Goal: Check status: Check status

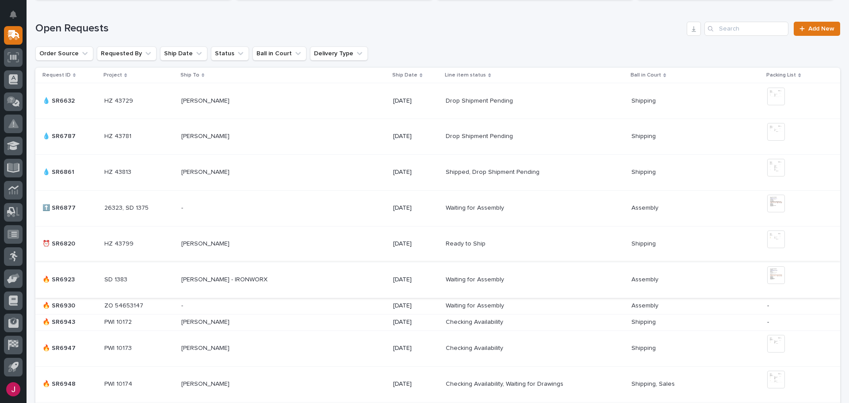
scroll to position [265, 0]
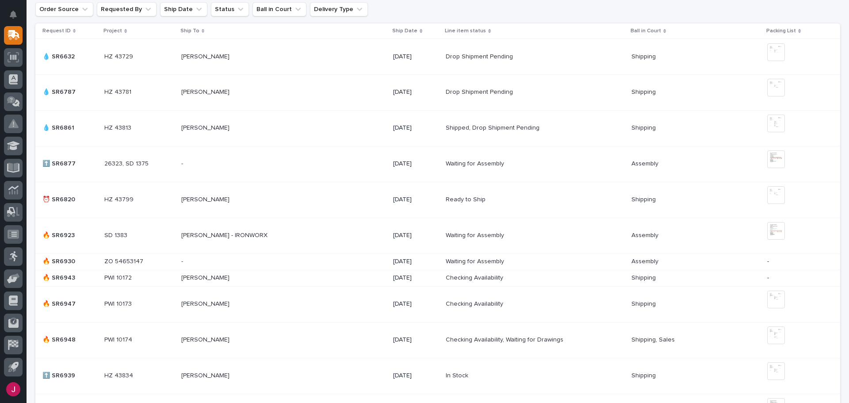
click at [202, 276] on p "[PERSON_NAME]" at bounding box center [206, 276] width 50 height 9
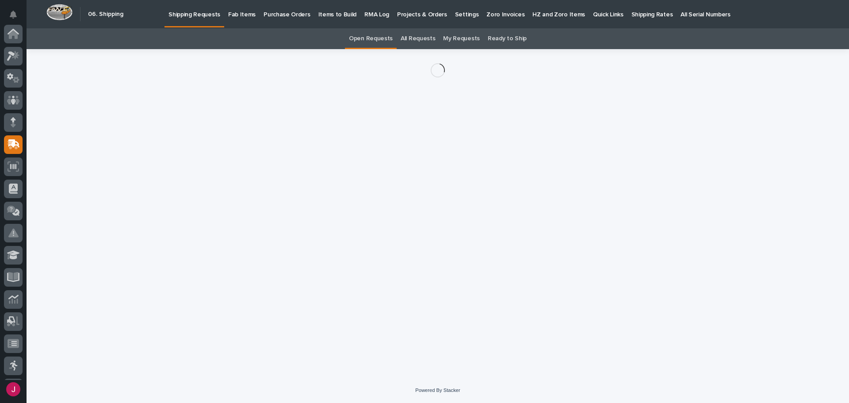
scroll to position [109, 0]
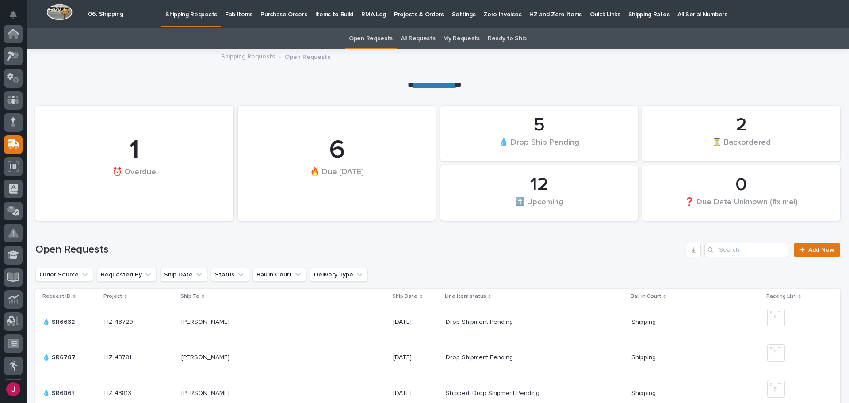
scroll to position [28, 0]
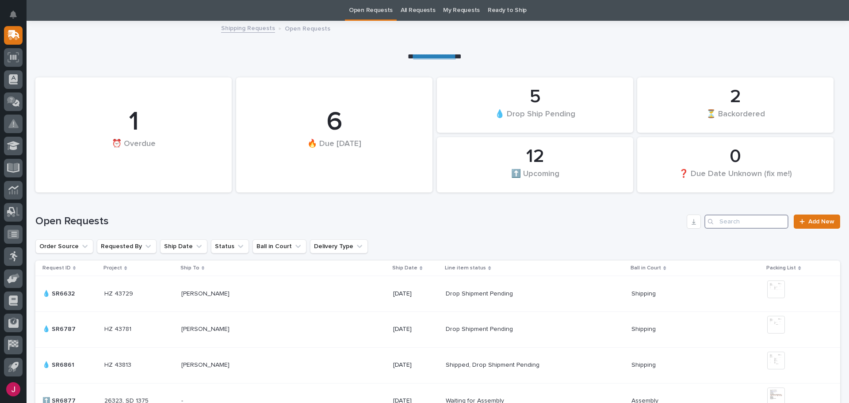
click at [718, 220] on input "Search" at bounding box center [747, 222] width 84 height 14
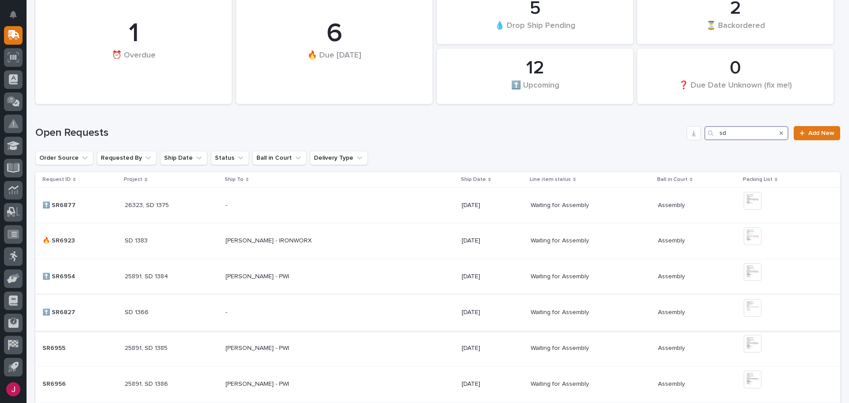
scroll to position [161, 0]
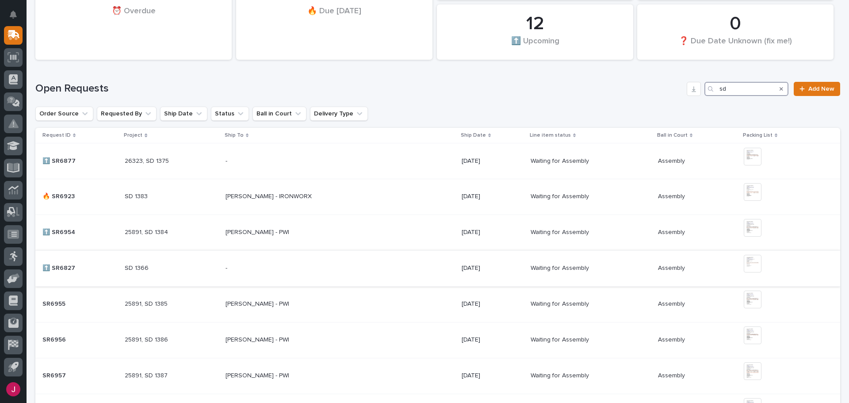
type input "sd"
click at [748, 264] on img at bounding box center [753, 264] width 18 height 18
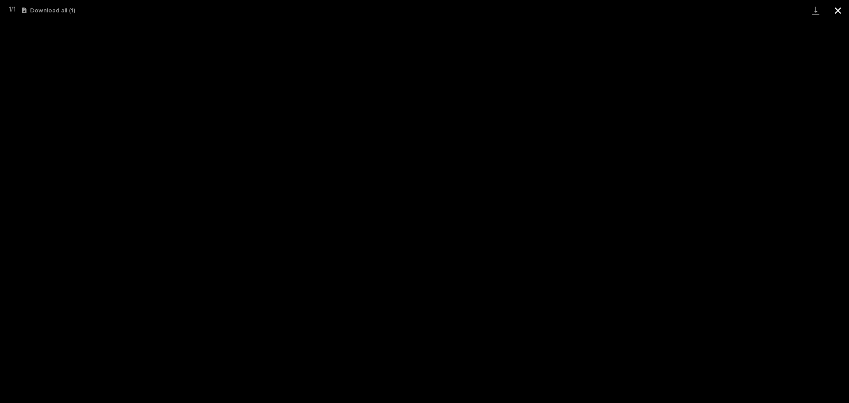
click at [837, 9] on button "Close gallery" at bounding box center [838, 10] width 22 height 21
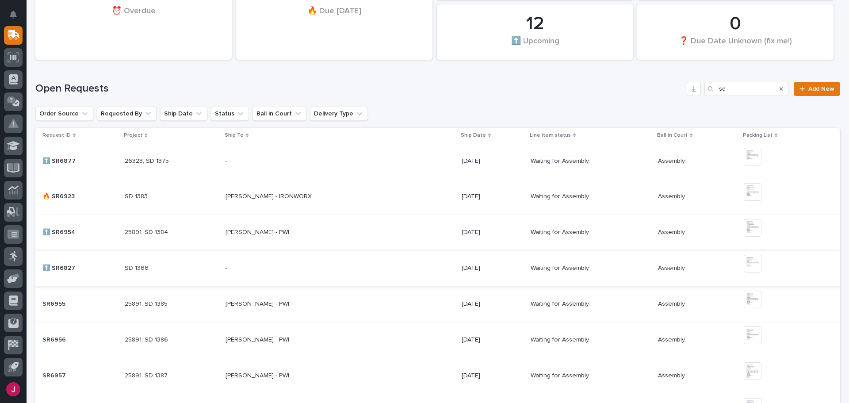
click at [755, 261] on img at bounding box center [753, 264] width 18 height 18
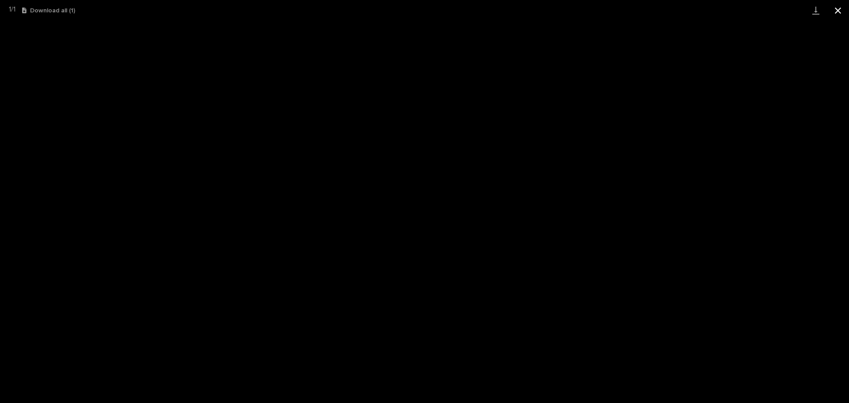
click at [838, 9] on button "Close gallery" at bounding box center [838, 10] width 22 height 21
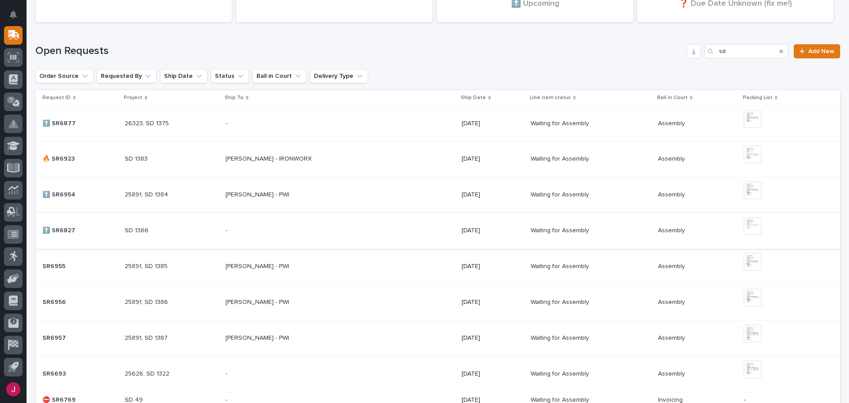
scroll to position [294, 0]
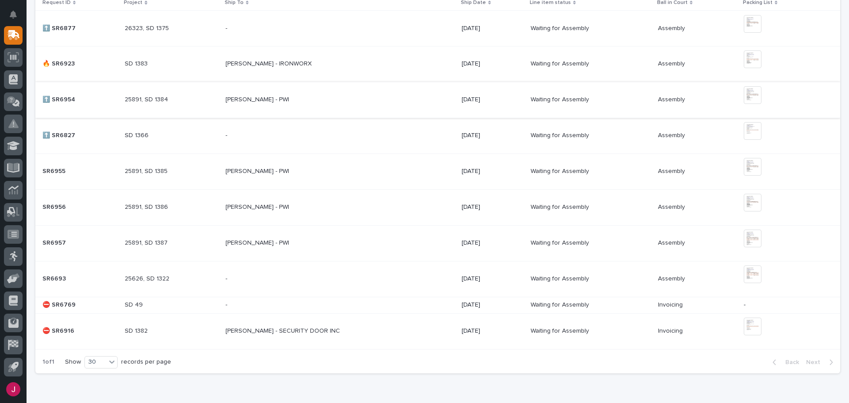
click at [745, 96] on img at bounding box center [753, 95] width 18 height 18
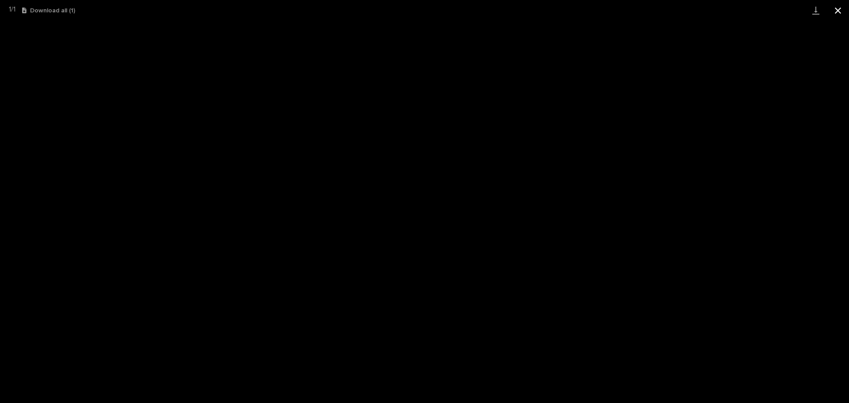
click at [837, 8] on button "Close gallery" at bounding box center [838, 10] width 22 height 21
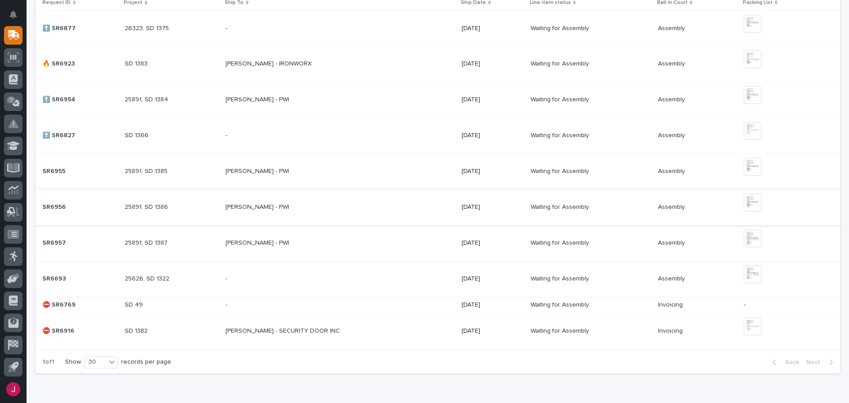
click at [752, 206] on img at bounding box center [753, 203] width 18 height 18
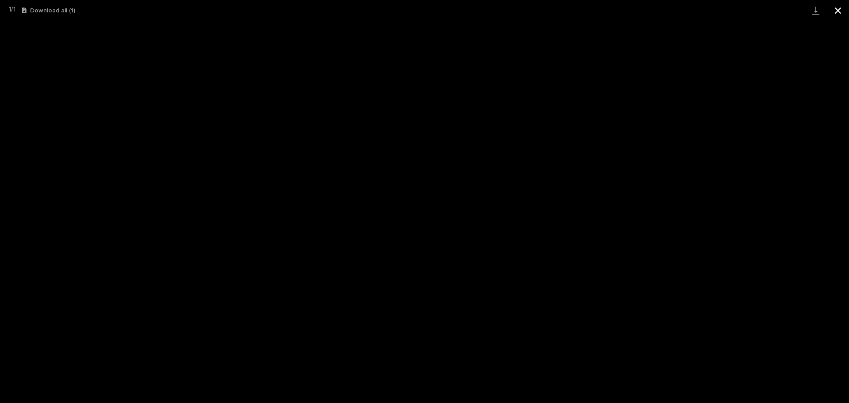
click at [840, 11] on button "Close gallery" at bounding box center [838, 10] width 22 height 21
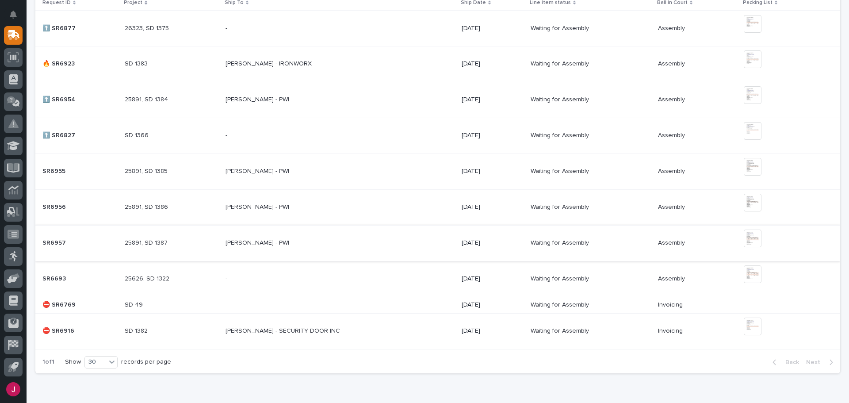
click at [744, 238] on img at bounding box center [753, 239] width 18 height 18
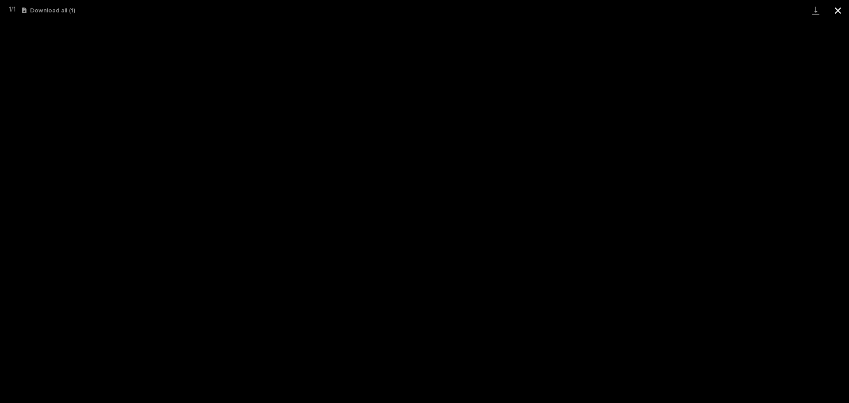
click at [840, 11] on button "Close gallery" at bounding box center [838, 10] width 22 height 21
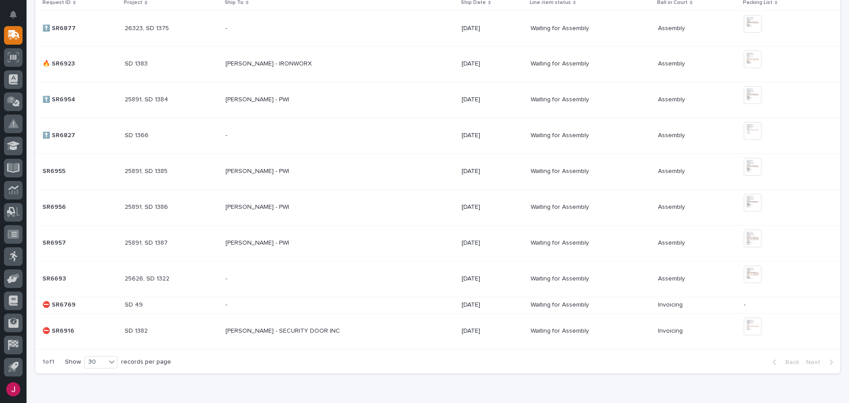
click at [236, 95] on p "[PERSON_NAME] - PWI" at bounding box center [258, 98] width 65 height 9
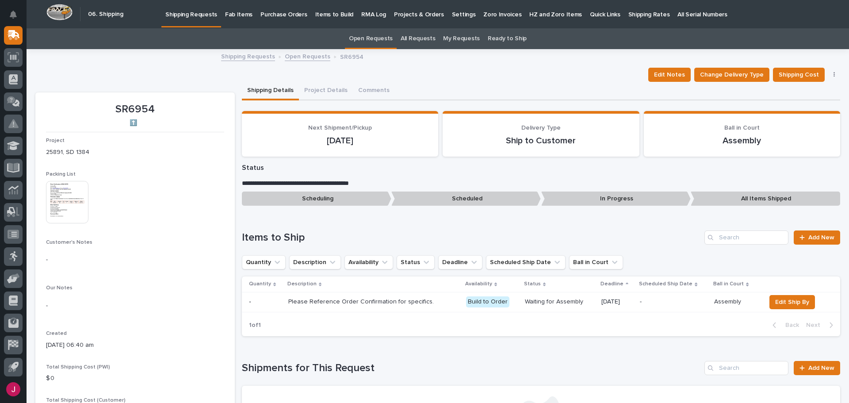
click at [65, 203] on img at bounding box center [67, 202] width 42 height 42
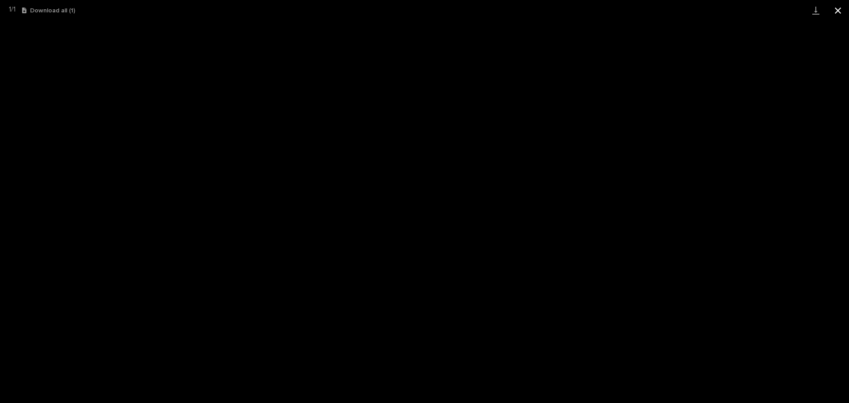
click at [841, 9] on button "Close gallery" at bounding box center [838, 10] width 22 height 21
